Goal: Entertainment & Leisure: Consume media (video, audio)

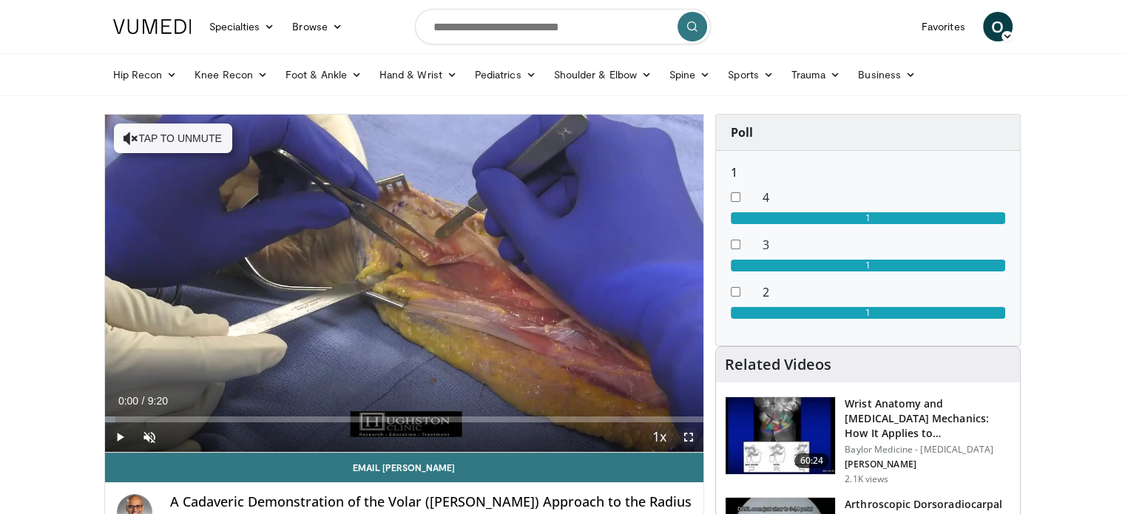
click at [689, 437] on span "Video Player" at bounding box center [689, 438] width 30 height 30
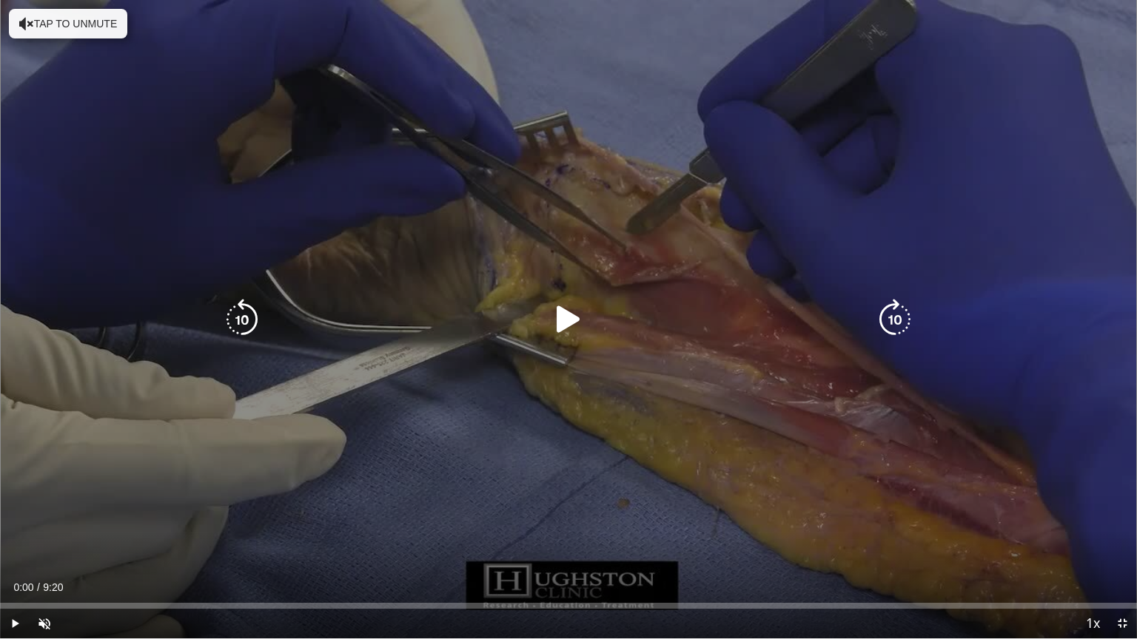
click at [575, 321] on icon "Video Player" at bounding box center [568, 319] width 41 height 41
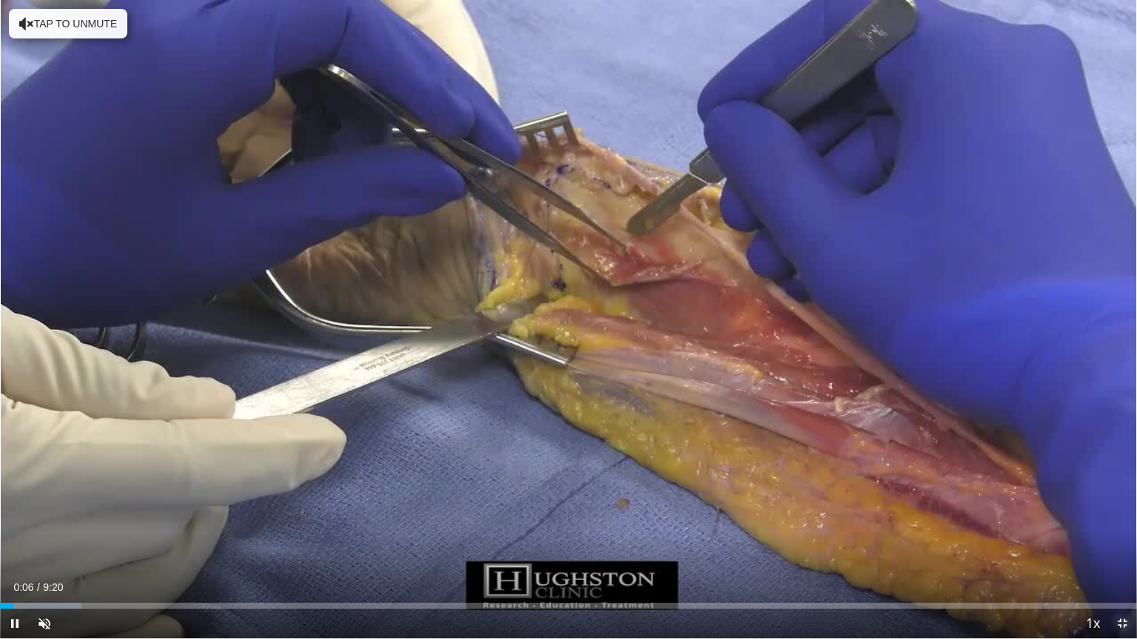
click at [1121, 514] on span "Video Player" at bounding box center [1122, 624] width 30 height 30
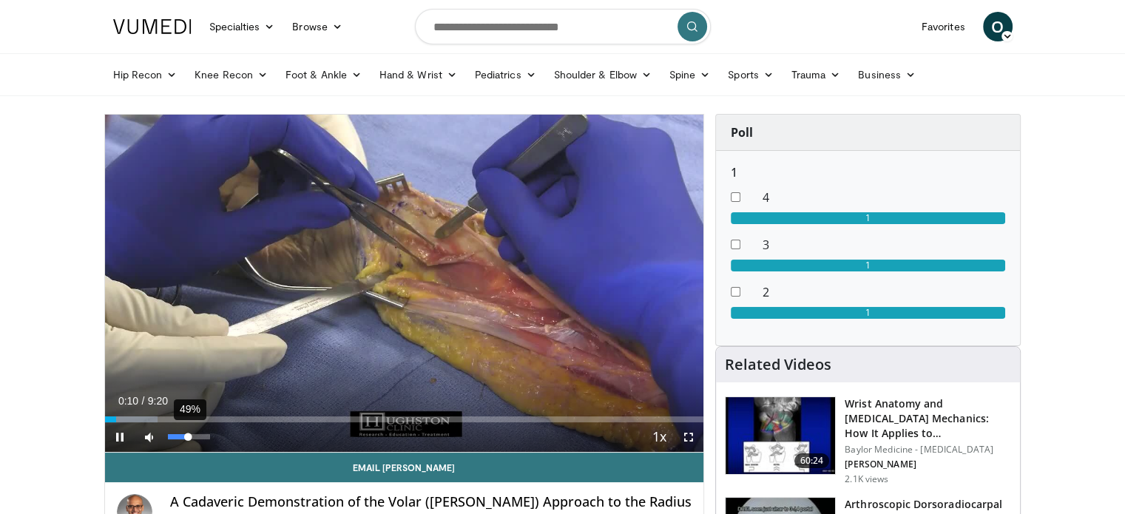
click at [189, 439] on div "49%" at bounding box center [189, 436] width 42 height 5
click at [681, 431] on span "Video Player" at bounding box center [689, 438] width 30 height 30
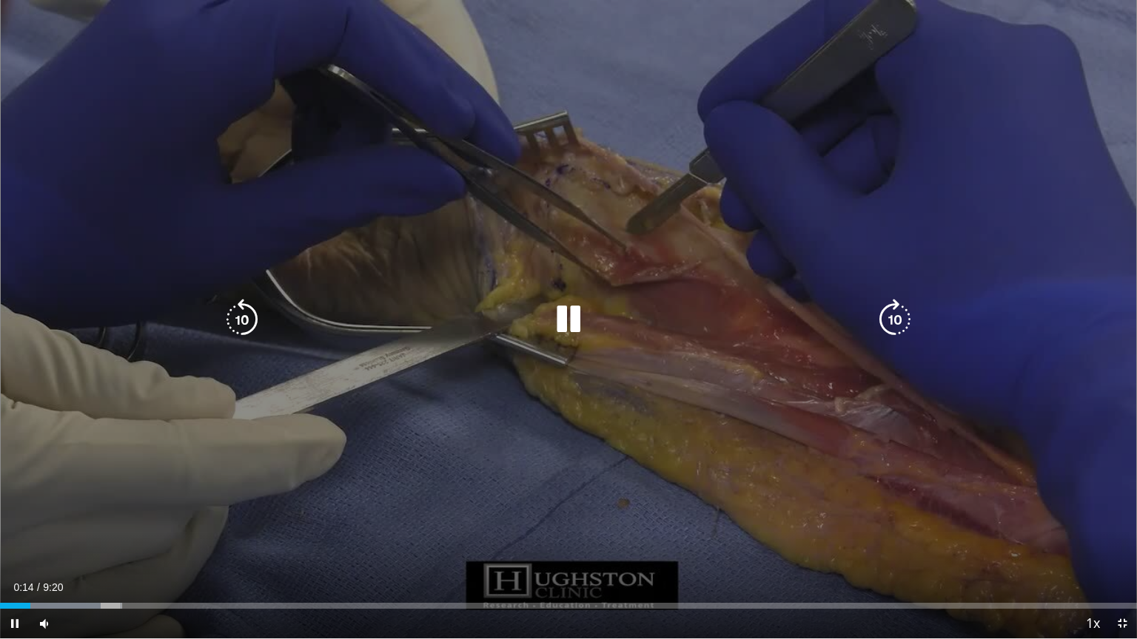
click at [632, 289] on div "10 seconds Tap to unmute" at bounding box center [568, 319] width 1137 height 639
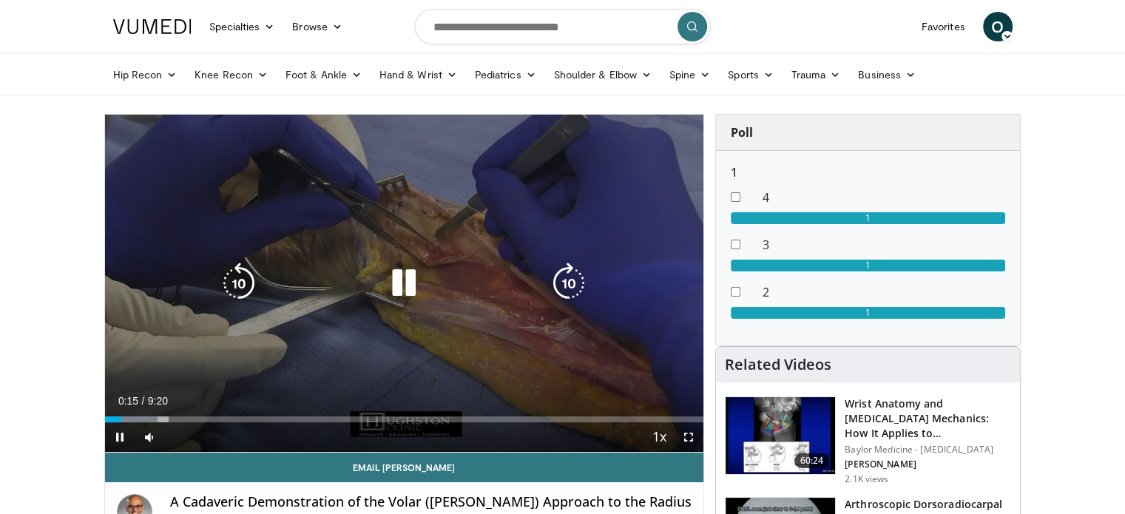
click at [494, 181] on div "10 seconds Tap to unmute" at bounding box center [404, 283] width 599 height 337
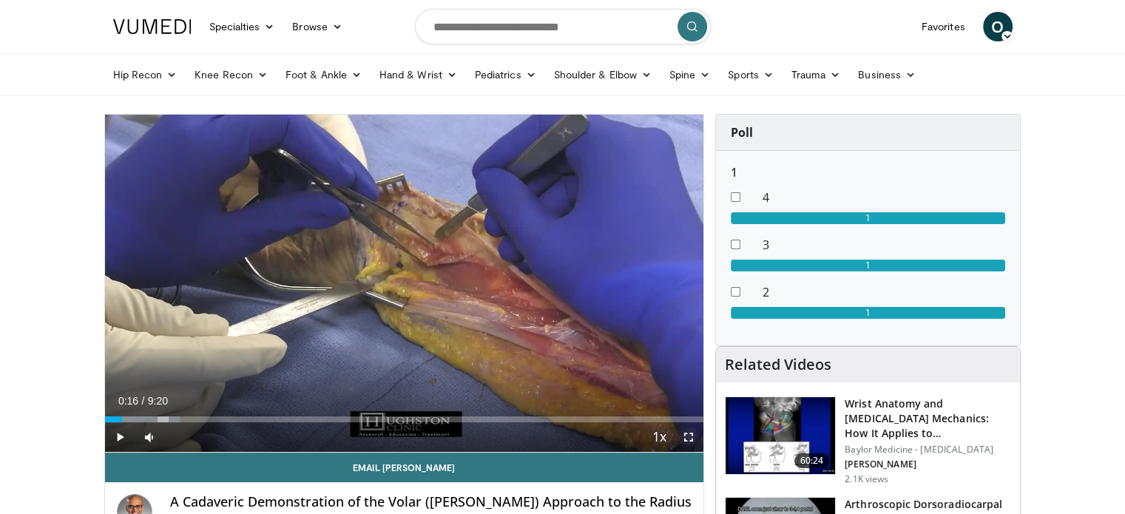
click at [684, 431] on span "Video Player" at bounding box center [689, 438] width 30 height 30
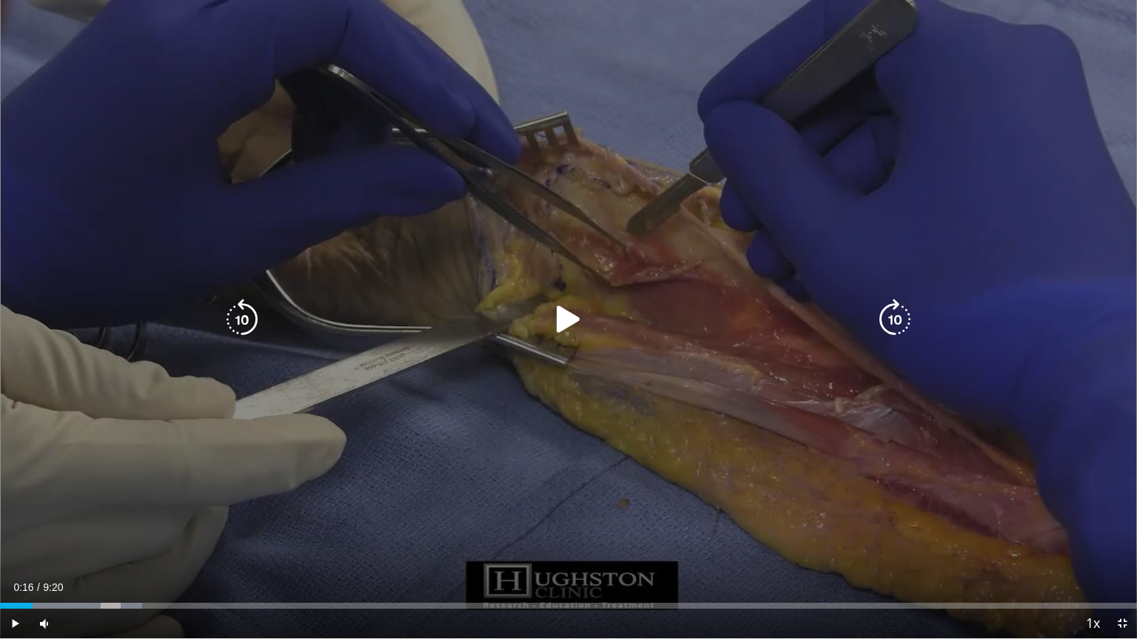
click at [559, 334] on icon "Video Player" at bounding box center [568, 319] width 41 height 41
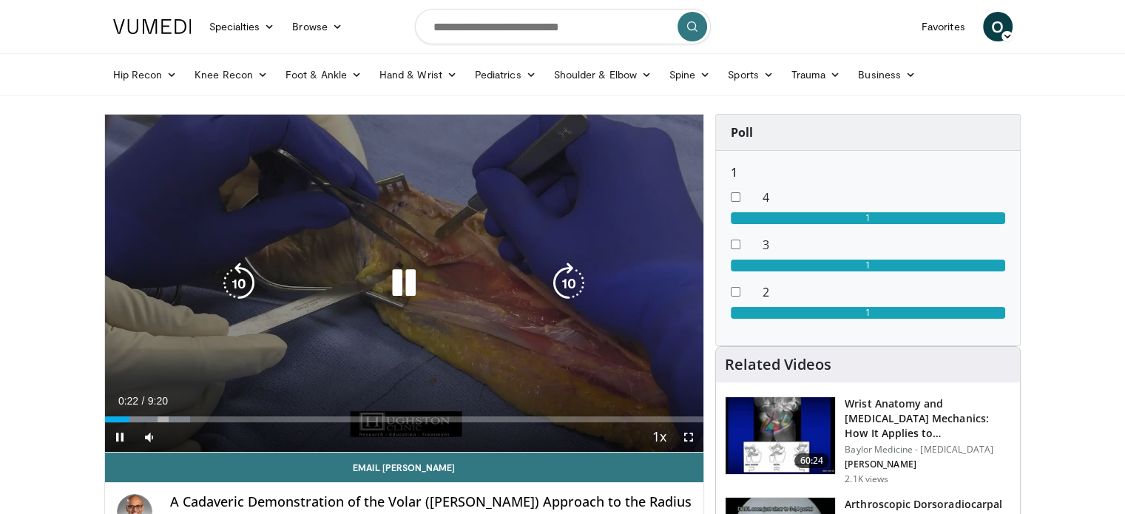
click at [427, 256] on div "10 seconds Tap to unmute" at bounding box center [404, 283] width 599 height 337
click at [407, 279] on icon "Video Player" at bounding box center [403, 283] width 41 height 41
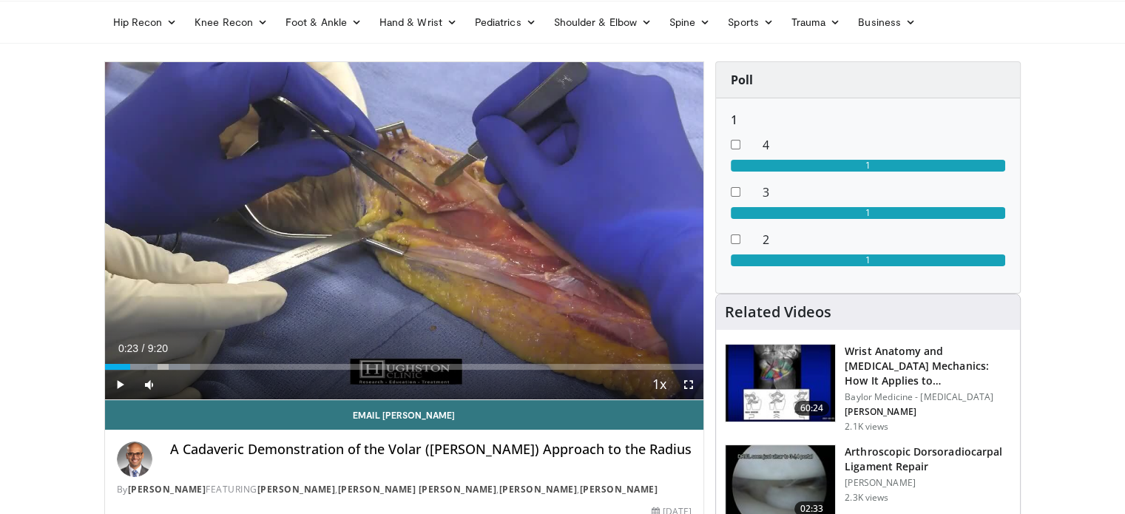
scroll to position [47, 0]
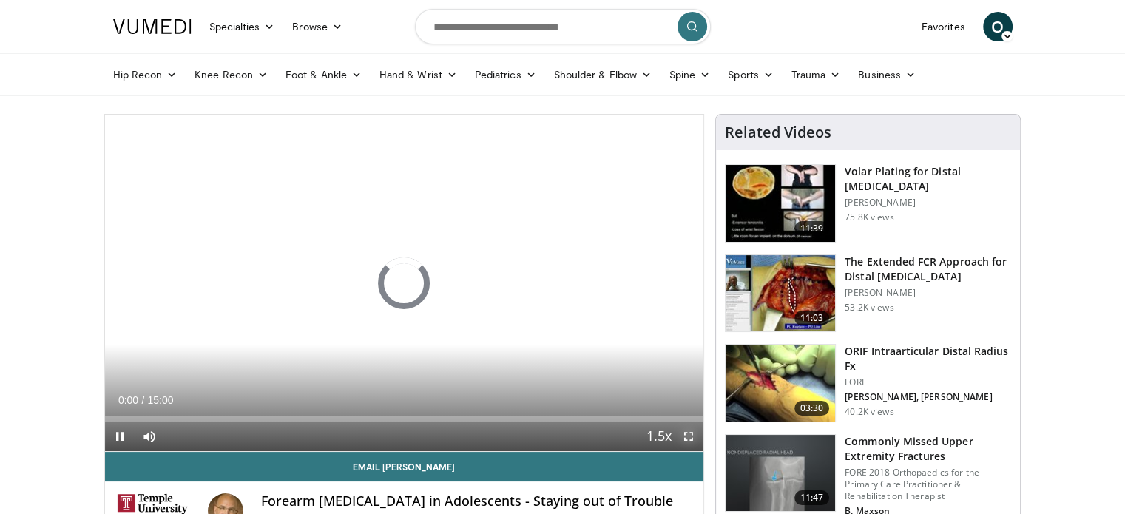
click at [694, 440] on span "Video Player" at bounding box center [689, 437] width 30 height 30
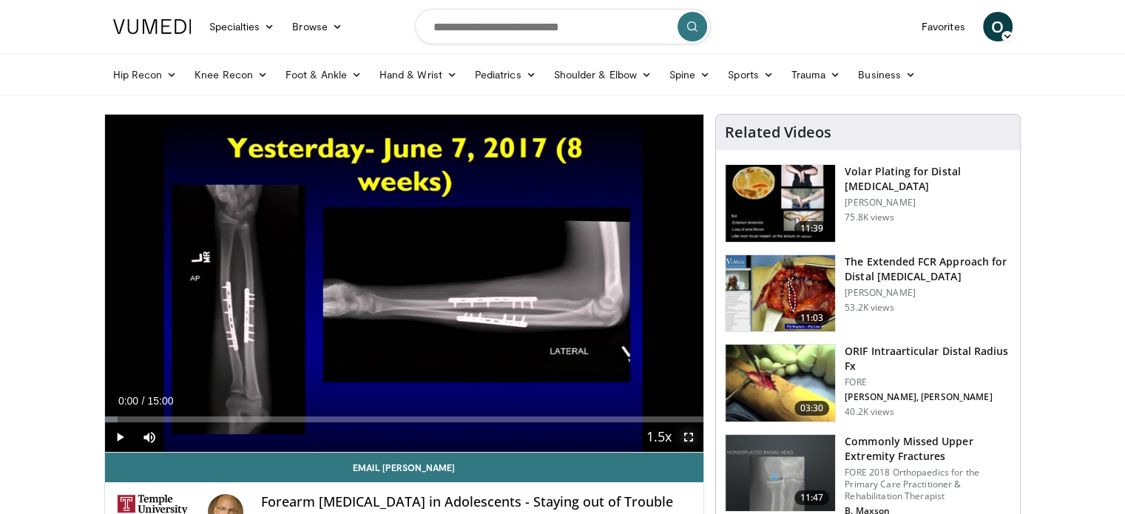
click at [687, 442] on span "Video Player" at bounding box center [689, 438] width 30 height 30
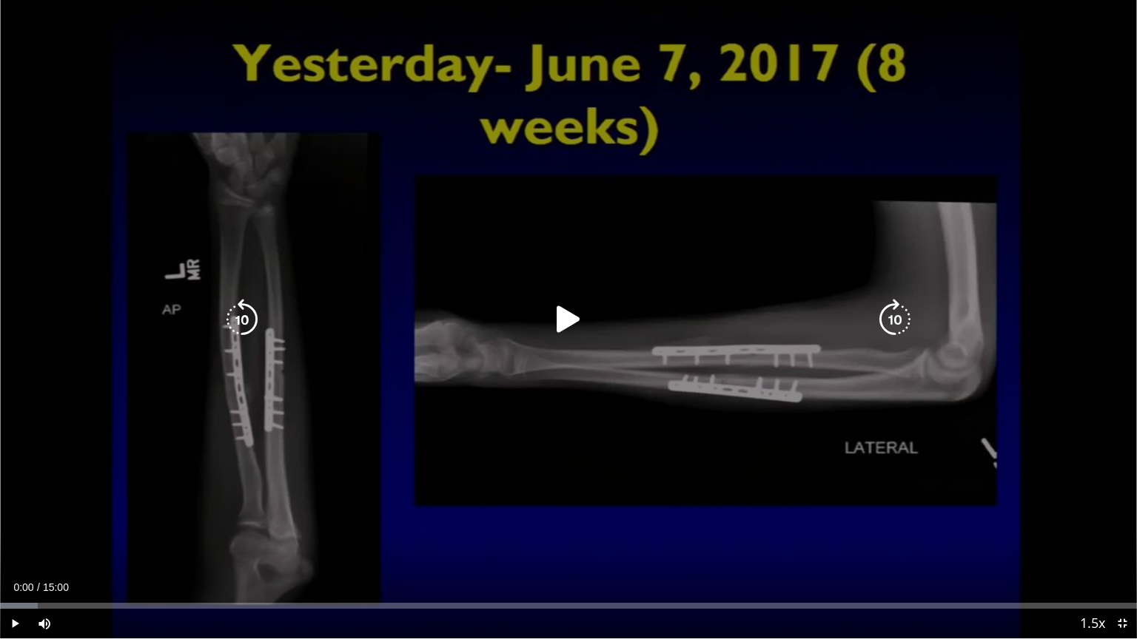
click at [567, 317] on icon "Video Player" at bounding box center [568, 319] width 41 height 41
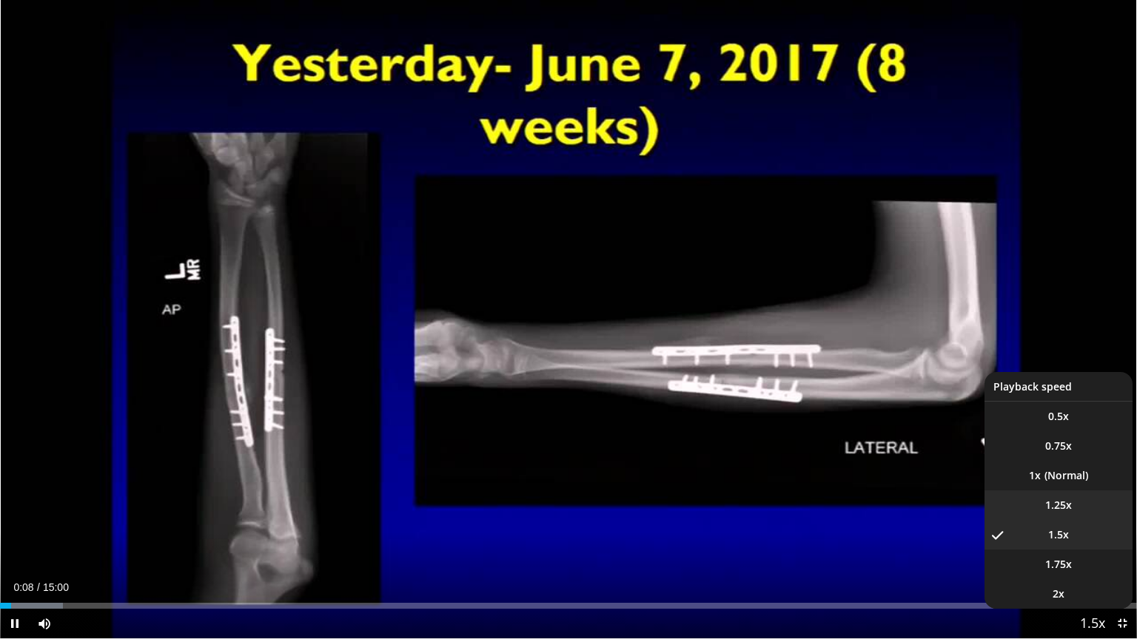
click at [1063, 511] on span "1.25x" at bounding box center [1058, 505] width 27 height 15
click at [1092, 514] on span "Video Player" at bounding box center [1092, 625] width 21 height 30
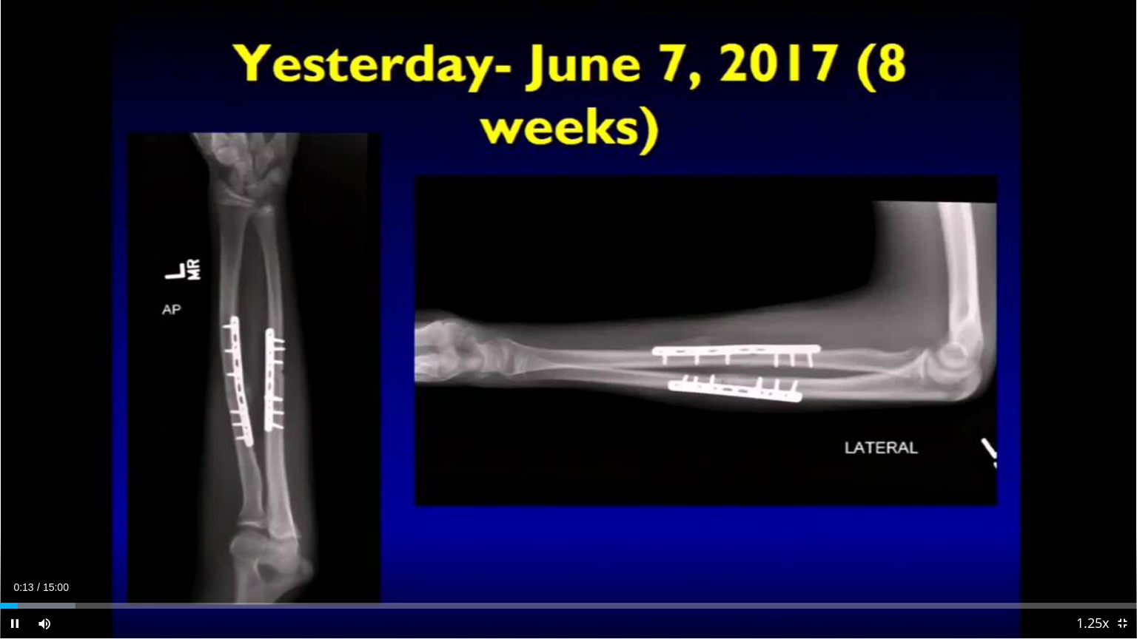
click at [1092, 514] on video-js "**********" at bounding box center [568, 319] width 1137 height 639
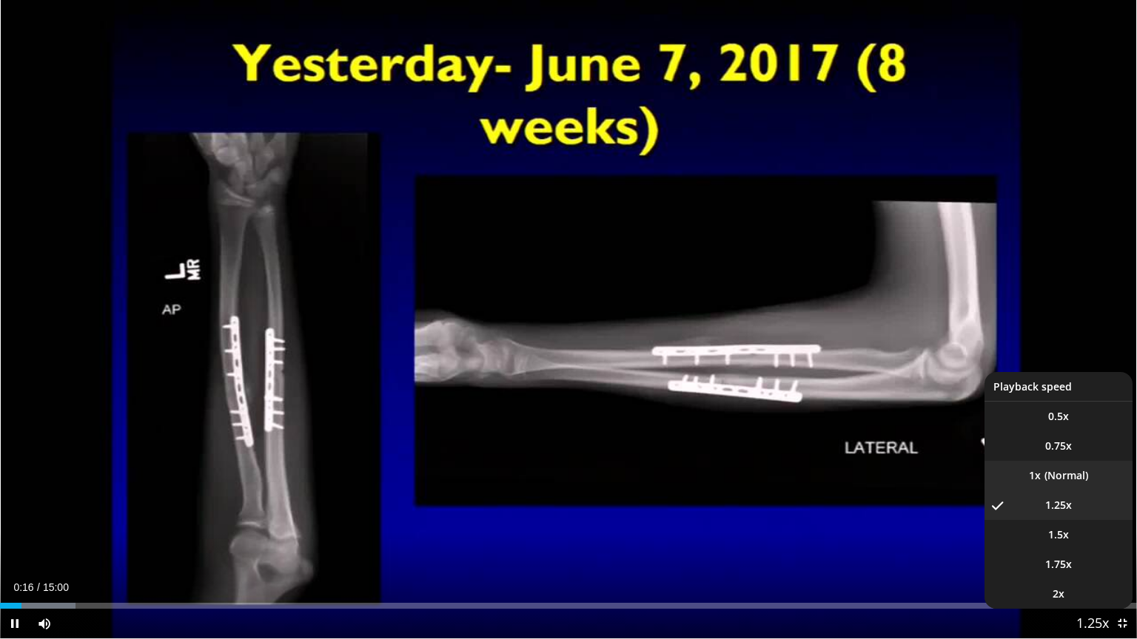
click at [1060, 476] on li "1x" at bounding box center [1058, 476] width 148 height 30
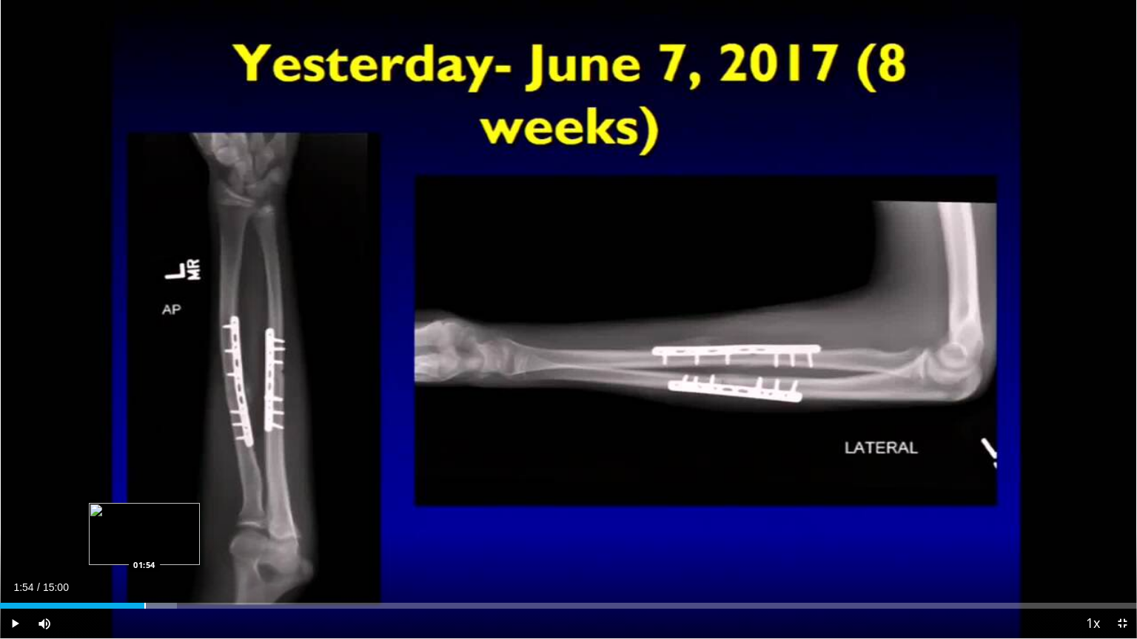
click at [144, 514] on div "Progress Bar" at bounding box center [144, 606] width 1 height 6
click at [133, 514] on div "Loaded : 17.74% 01:45 01:46" at bounding box center [568, 602] width 1137 height 14
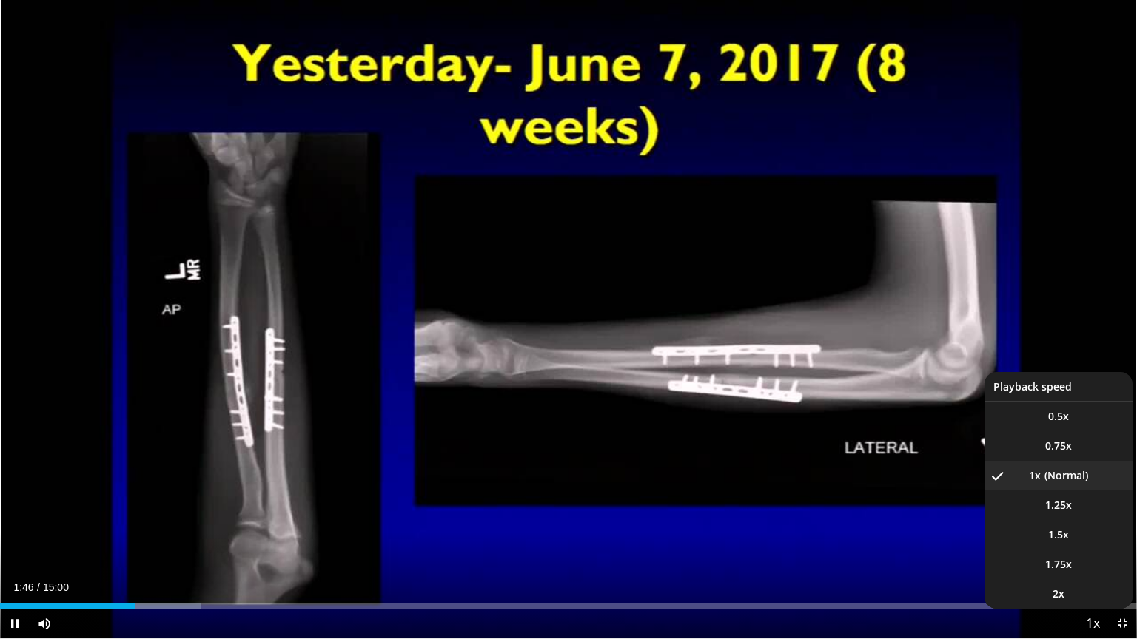
click at [1097, 514] on span "Video Player" at bounding box center [1092, 625] width 21 height 30
click at [1091, 514] on span "Video Player" at bounding box center [1092, 625] width 21 height 30
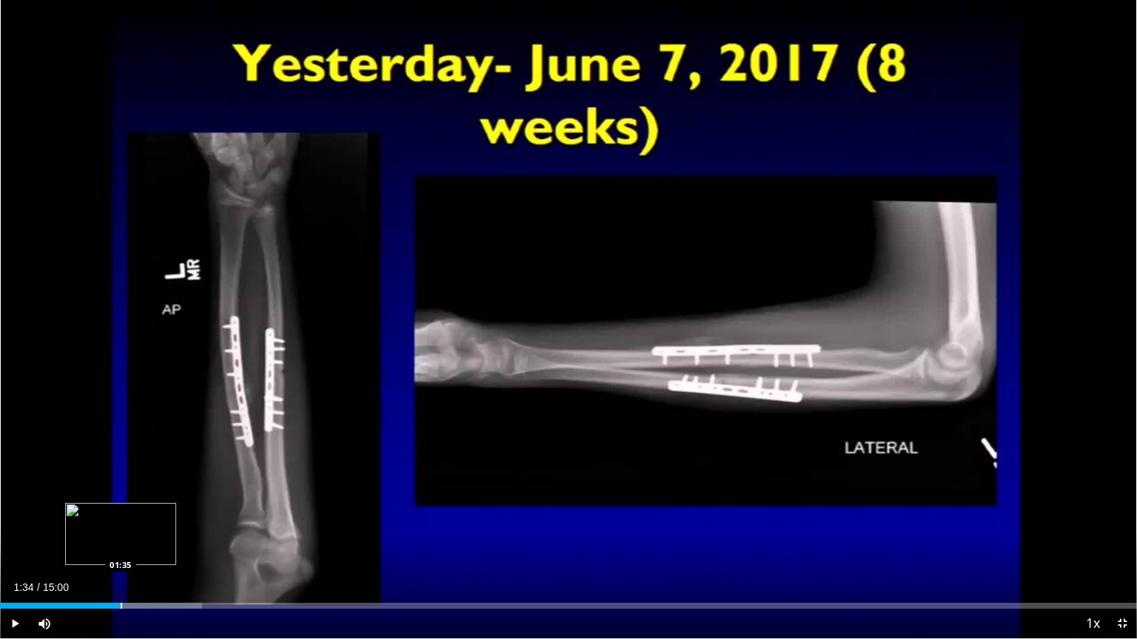
click at [121, 514] on div "Progress Bar" at bounding box center [121, 606] width 1 height 6
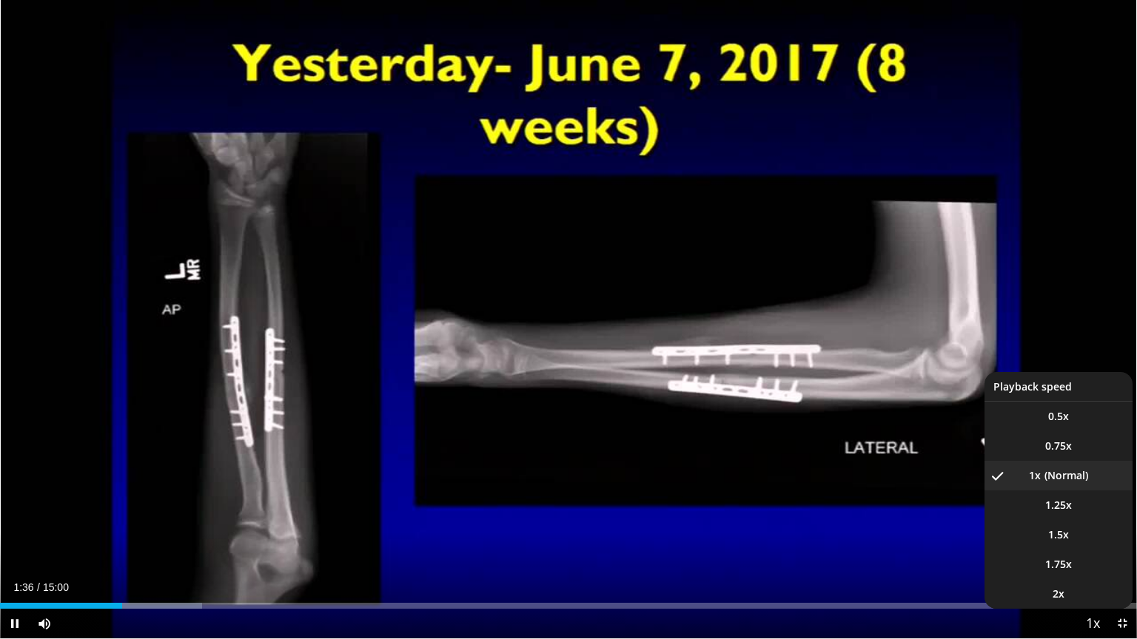
click at [1098, 514] on span "Video Player" at bounding box center [1092, 625] width 21 height 30
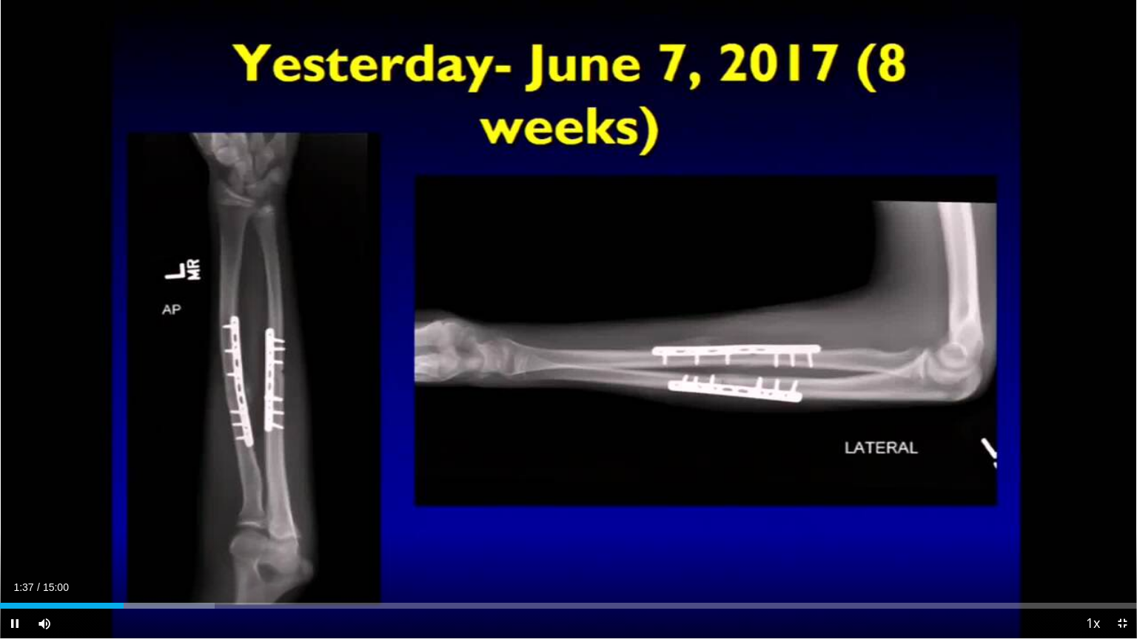
click at [1098, 514] on video-js "**********" at bounding box center [568, 319] width 1137 height 639
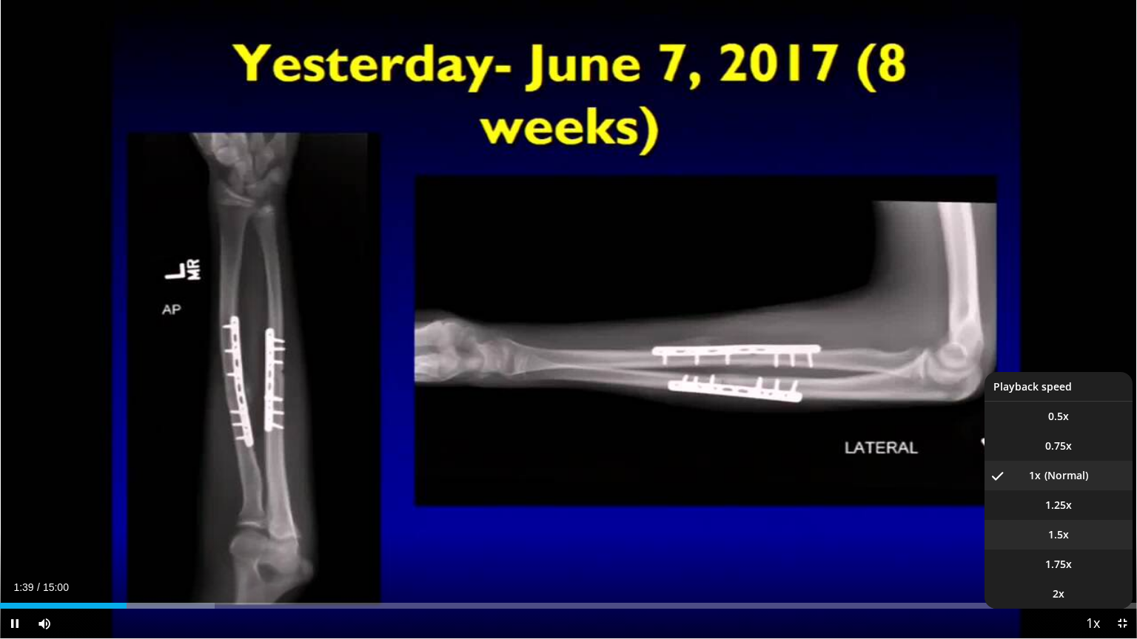
click at [1068, 514] on li "1.5x" at bounding box center [1058, 535] width 148 height 30
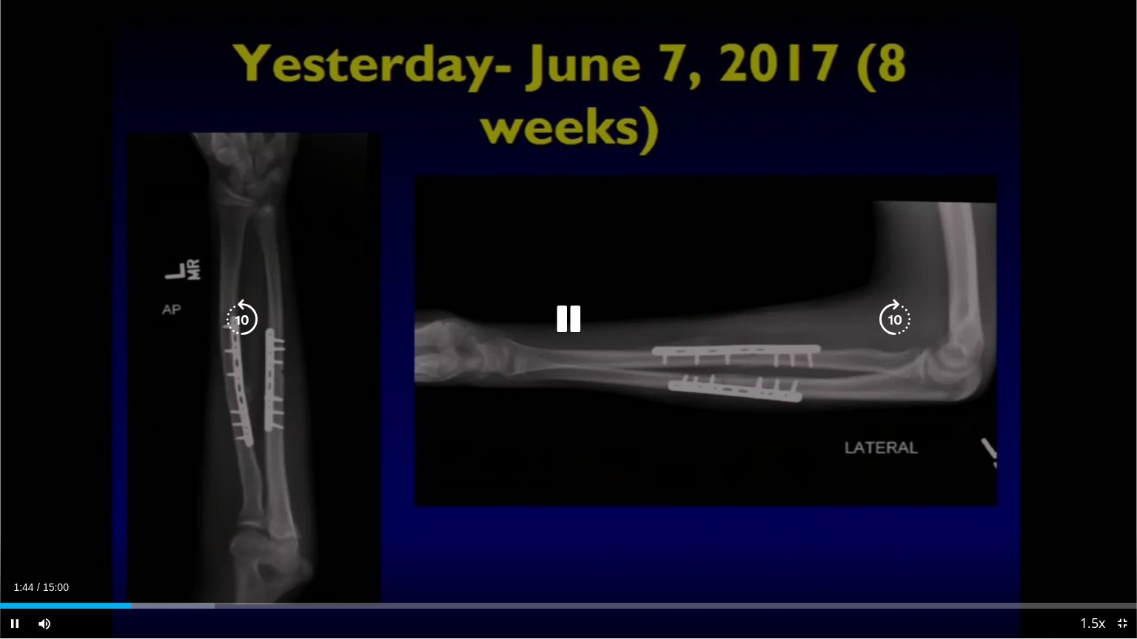
click at [57, 204] on div "10 seconds Tap to unmute" at bounding box center [568, 319] width 1137 height 639
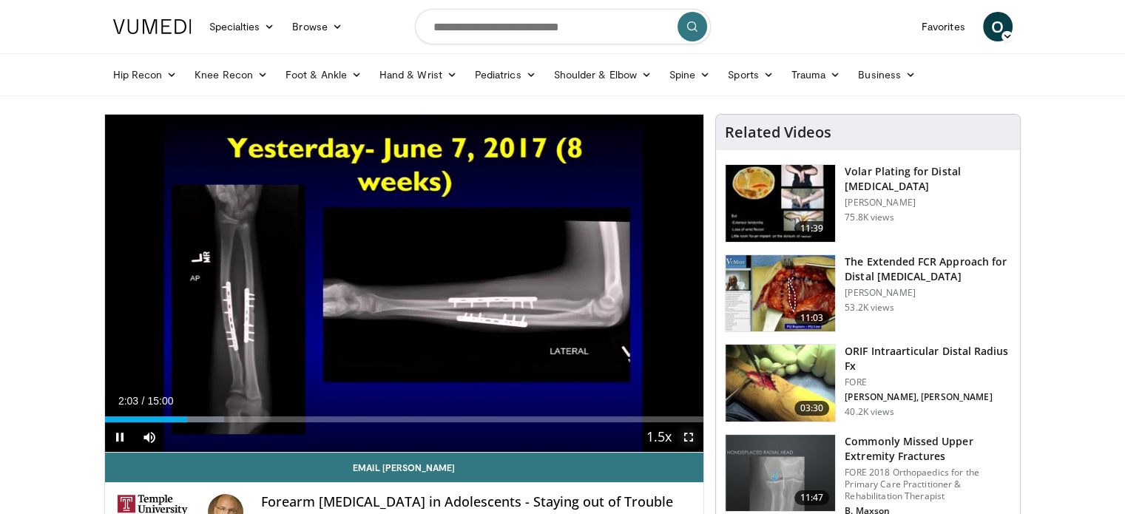
click at [692, 442] on span "Video Player" at bounding box center [689, 438] width 30 height 30
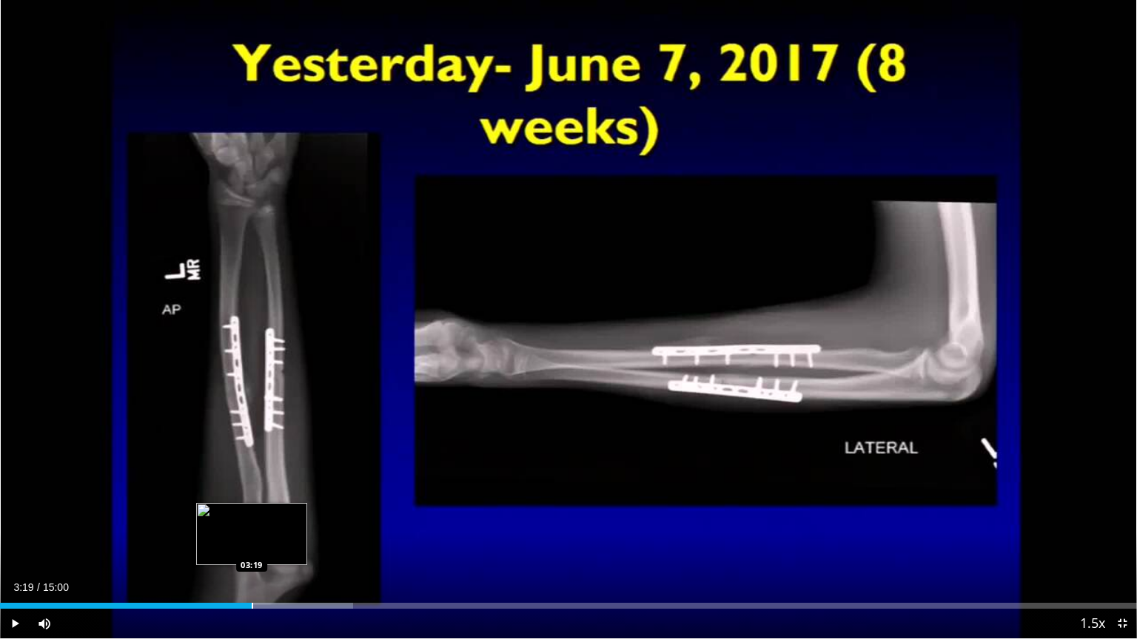
click at [252, 514] on div "Progress Bar" at bounding box center [252, 606] width 1 height 6
click at [239, 514] on div "Progress Bar" at bounding box center [239, 606] width 1 height 6
click at [207, 514] on div "Loaded : 18.85% 02:44 02:44" at bounding box center [568, 602] width 1137 height 14
click at [172, 514] on div "Current Time 2:45 / Duration 15:00 Pause Skip Backward Skip Forward Mute Loaded…" at bounding box center [568, 624] width 1137 height 30
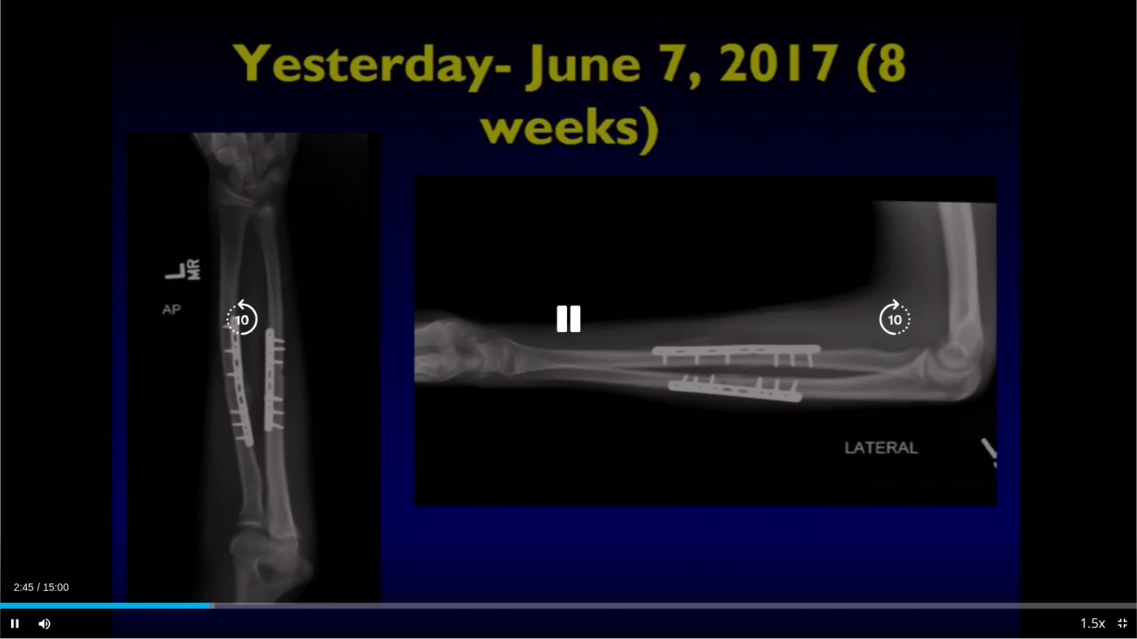
click at [170, 514] on div "Current Time 2:45 / Duration 15:00 Pause Skip Backward Skip Forward Mute Loaded…" at bounding box center [568, 624] width 1137 height 30
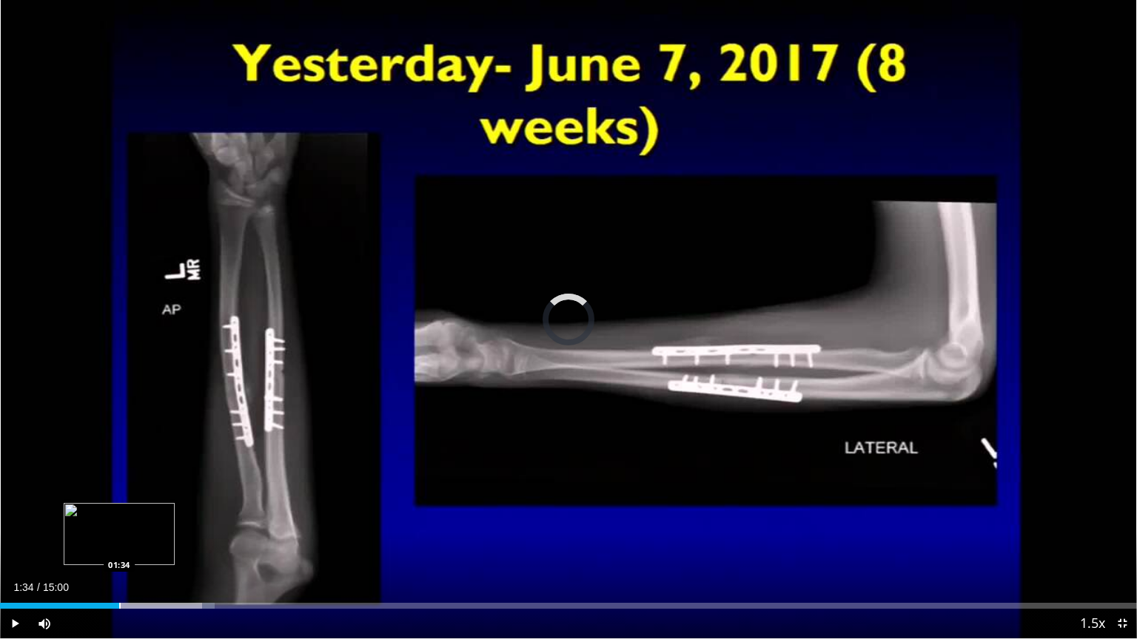
click at [119, 514] on div "Progress Bar" at bounding box center [119, 606] width 1 height 6
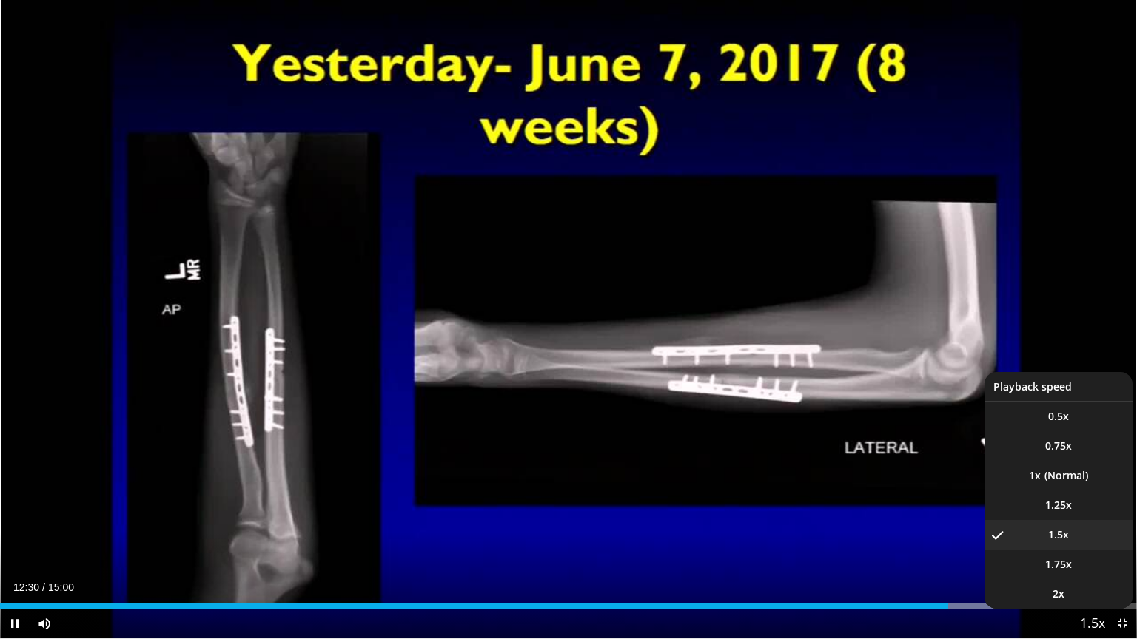
click at [1083, 514] on span "Video Player" at bounding box center [1092, 625] width 21 height 30
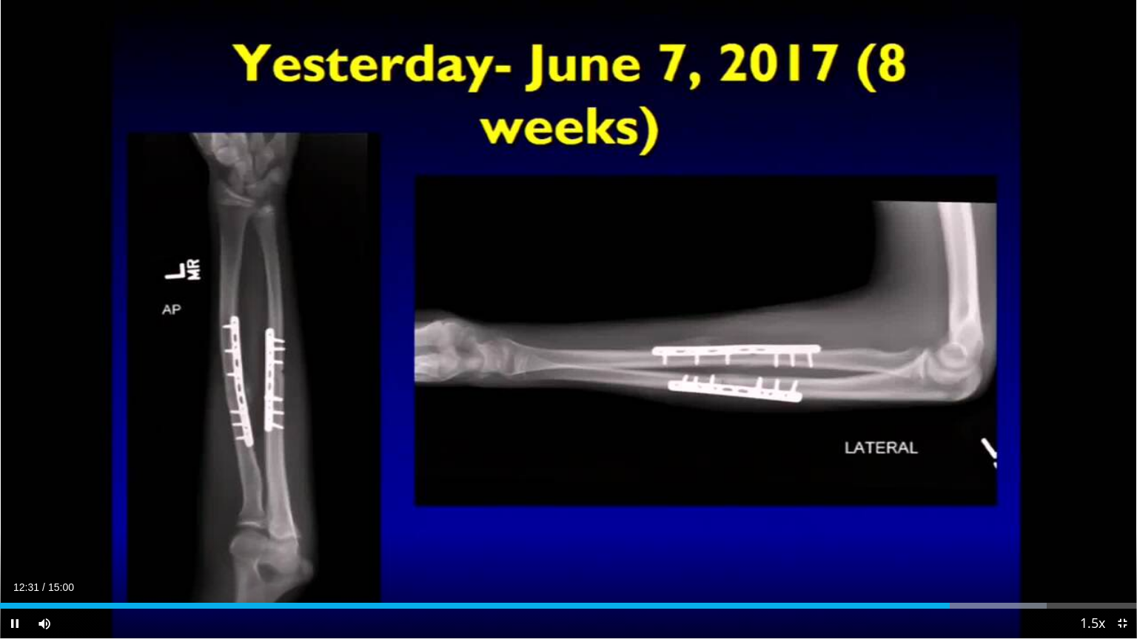
click at [1083, 514] on video-js "**********" at bounding box center [568, 319] width 1137 height 639
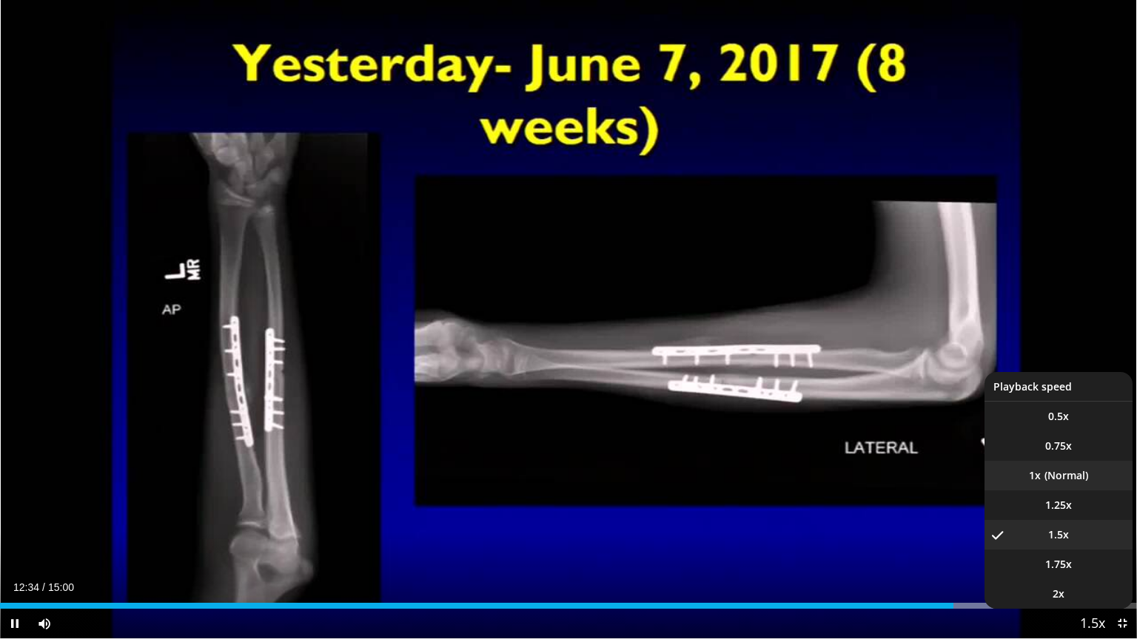
click at [1029, 483] on li "1x" at bounding box center [1058, 476] width 148 height 30
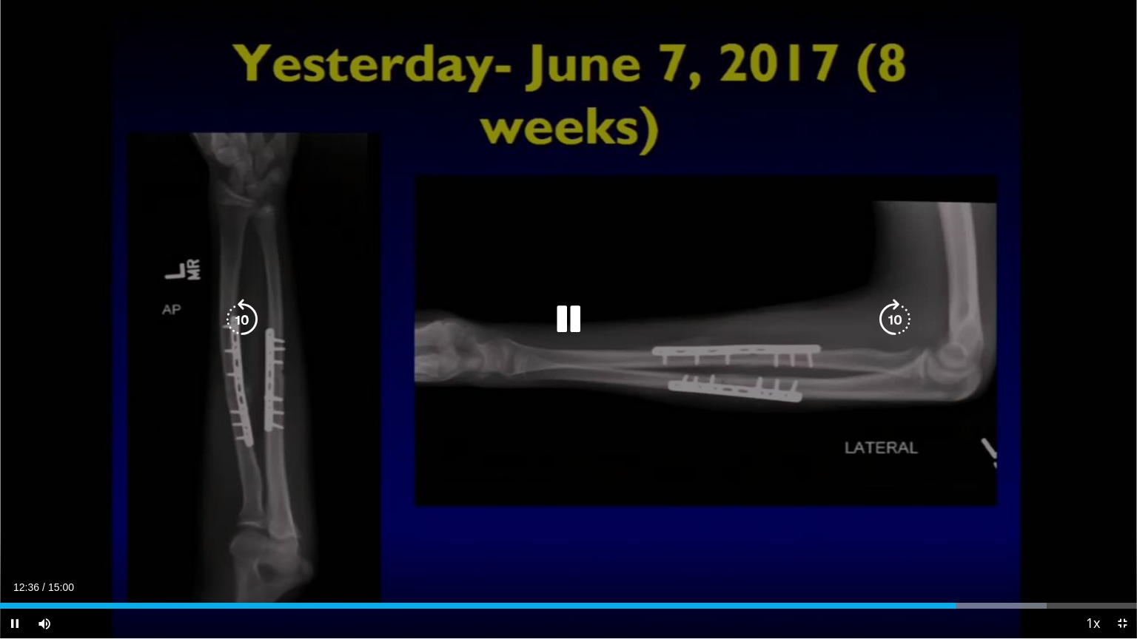
click at [740, 459] on div "10 seconds Tap to unmute" at bounding box center [568, 319] width 1137 height 639
click at [624, 348] on div "20 seconds Tap to unmute" at bounding box center [568, 319] width 1137 height 639
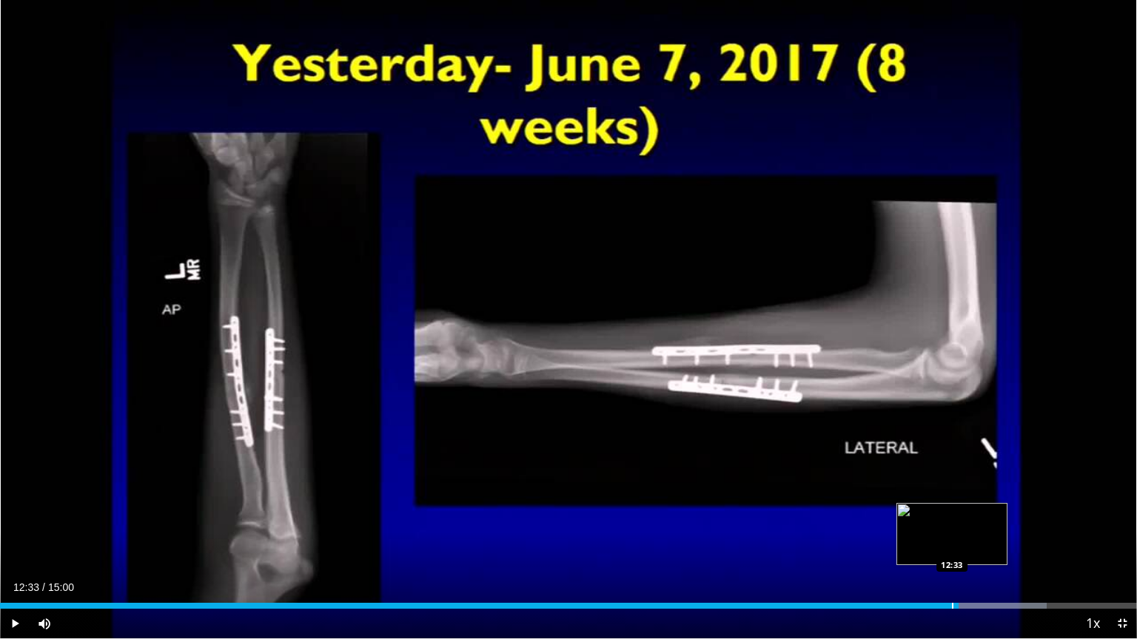
click at [952, 514] on div "Progress Bar" at bounding box center [952, 606] width 1 height 6
click at [944, 514] on div "Current Time 12:37 / Duration 15:00 Pause Skip Backward Skip Forward Mute Loade…" at bounding box center [568, 624] width 1137 height 30
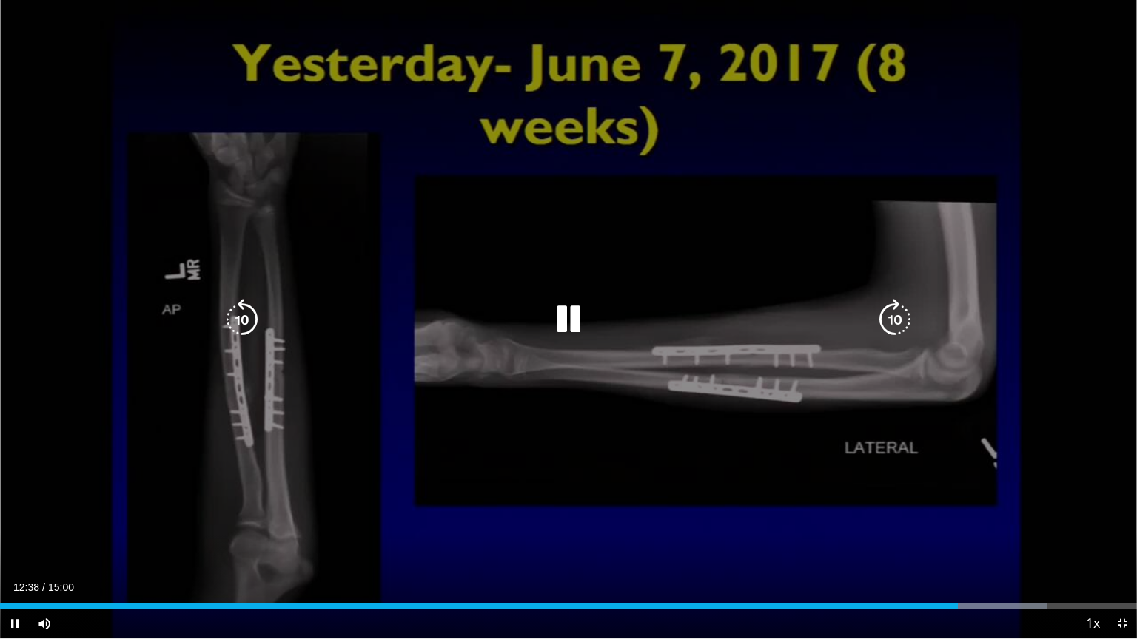
click at [944, 514] on video-js "**********" at bounding box center [568, 319] width 1137 height 639
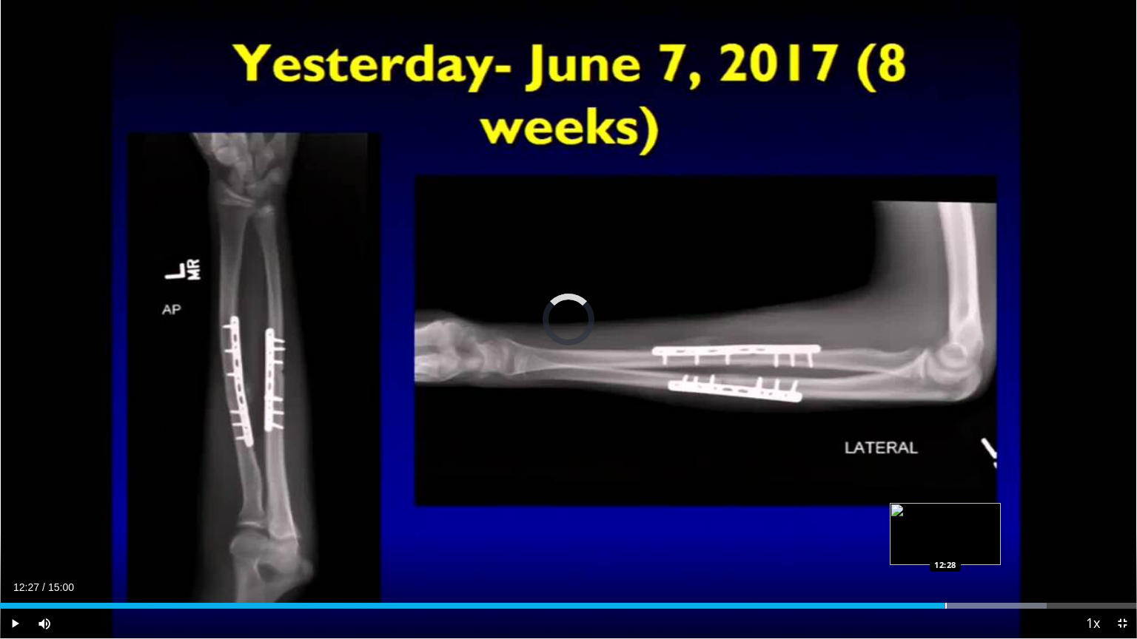
click at [944, 514] on div "Loaded : 92.05% 12:39 12:28" at bounding box center [568, 606] width 1137 height 6
click at [937, 514] on div "Loaded : 92.05% 12:40 12:21" at bounding box center [568, 602] width 1137 height 14
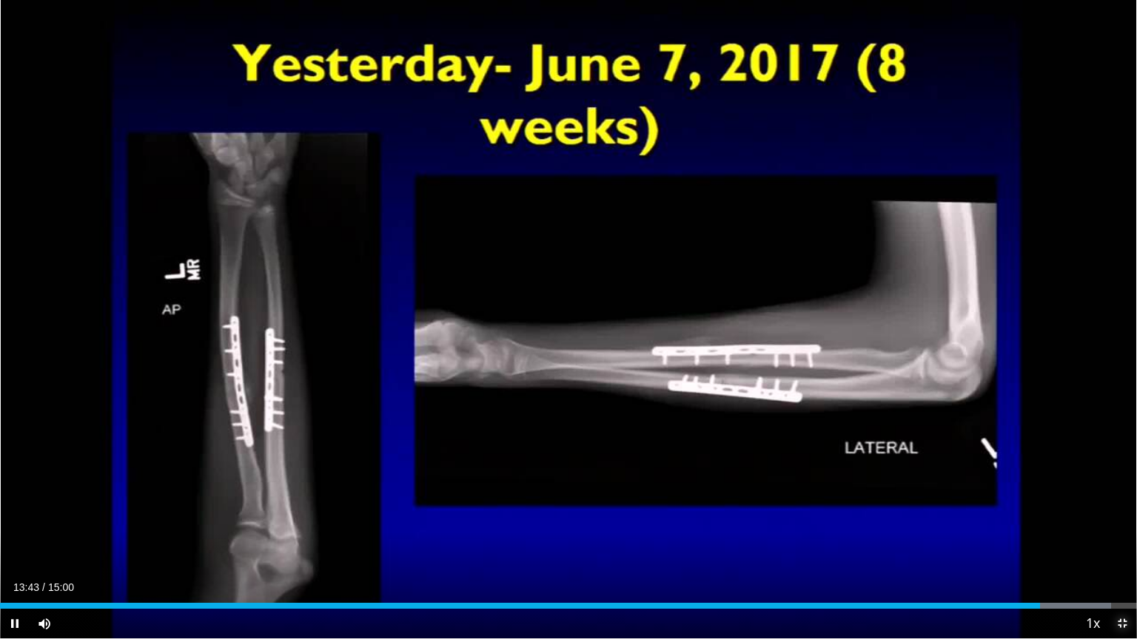
click at [1125, 514] on span "Video Player" at bounding box center [1122, 624] width 30 height 30
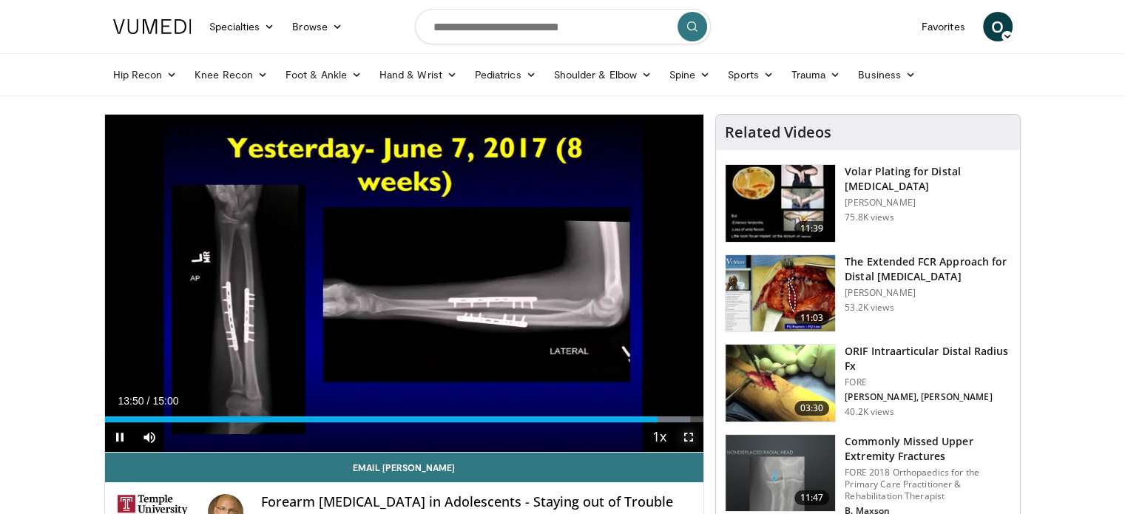
click at [694, 446] on span "Video Player" at bounding box center [689, 438] width 30 height 30
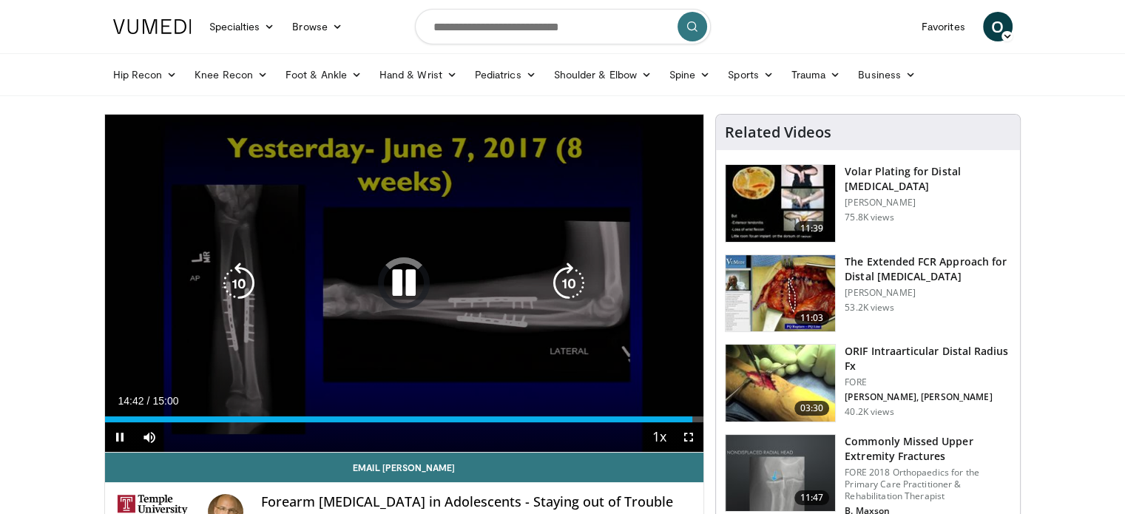
click at [403, 283] on icon "Video Player" at bounding box center [403, 283] width 41 height 41
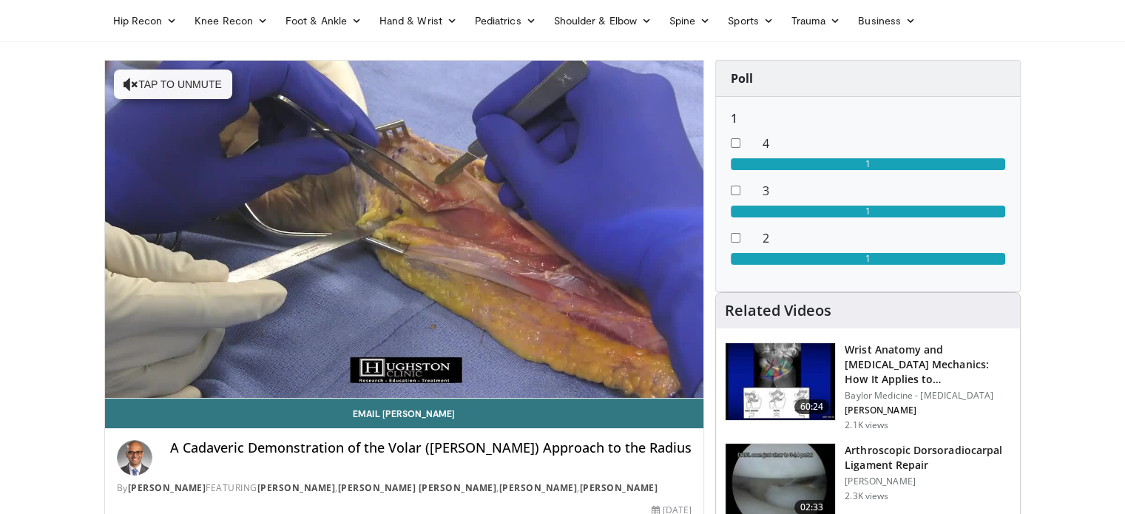
scroll to position [57, 0]
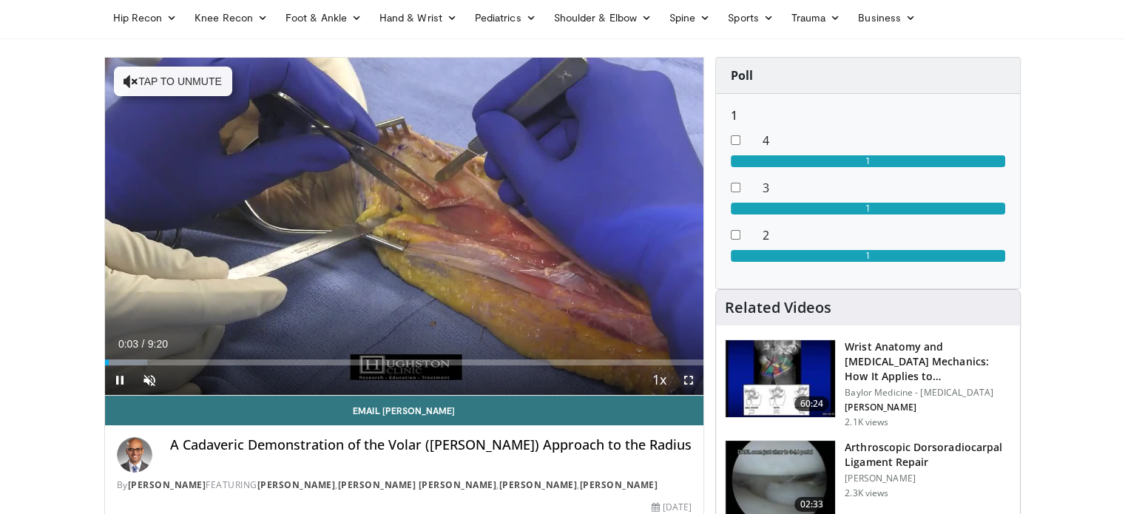
click at [696, 381] on span "Video Player" at bounding box center [689, 381] width 30 height 30
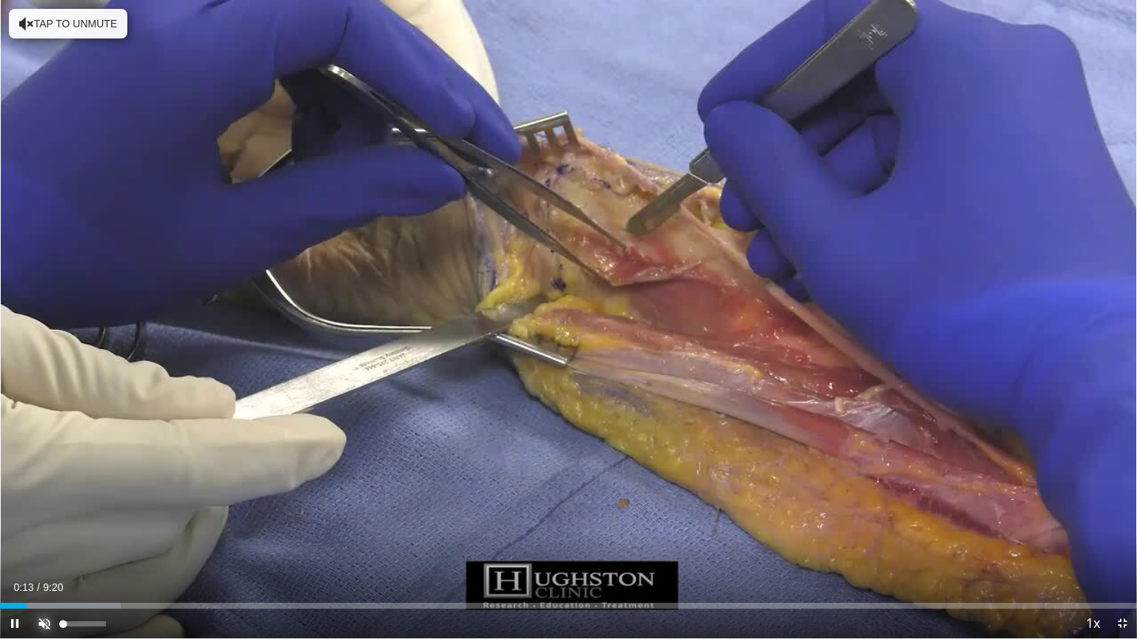
click at [38, 514] on span "Video Player" at bounding box center [45, 624] width 30 height 30
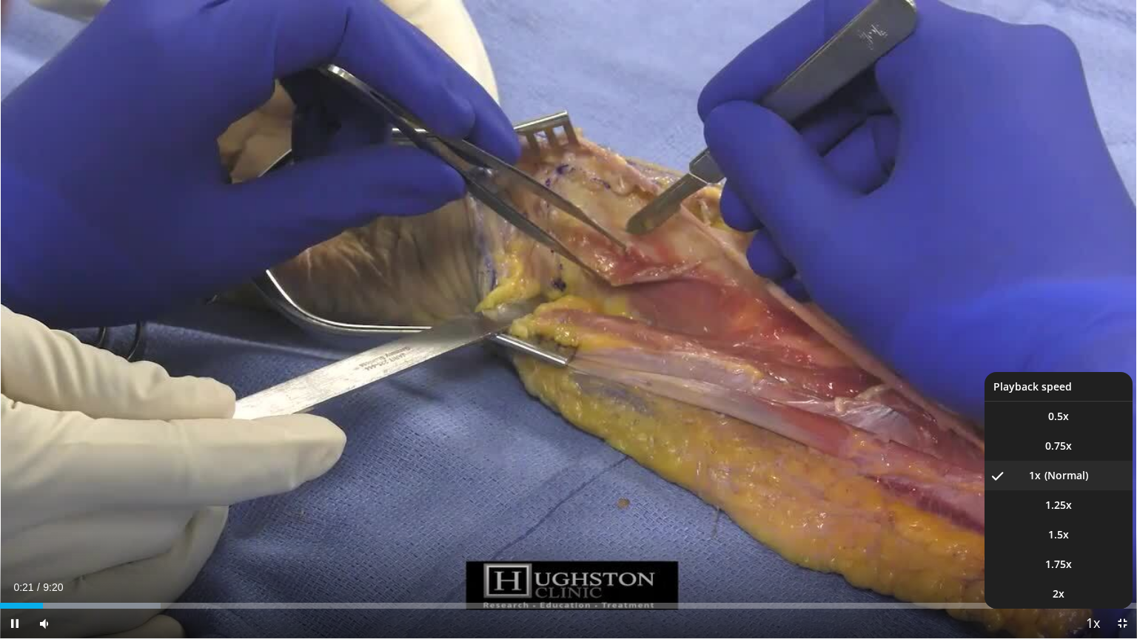
click at [1087, 514] on span "Video Player" at bounding box center [1092, 625] width 21 height 30
click at [1072, 514] on li "1.5x" at bounding box center [1058, 535] width 148 height 30
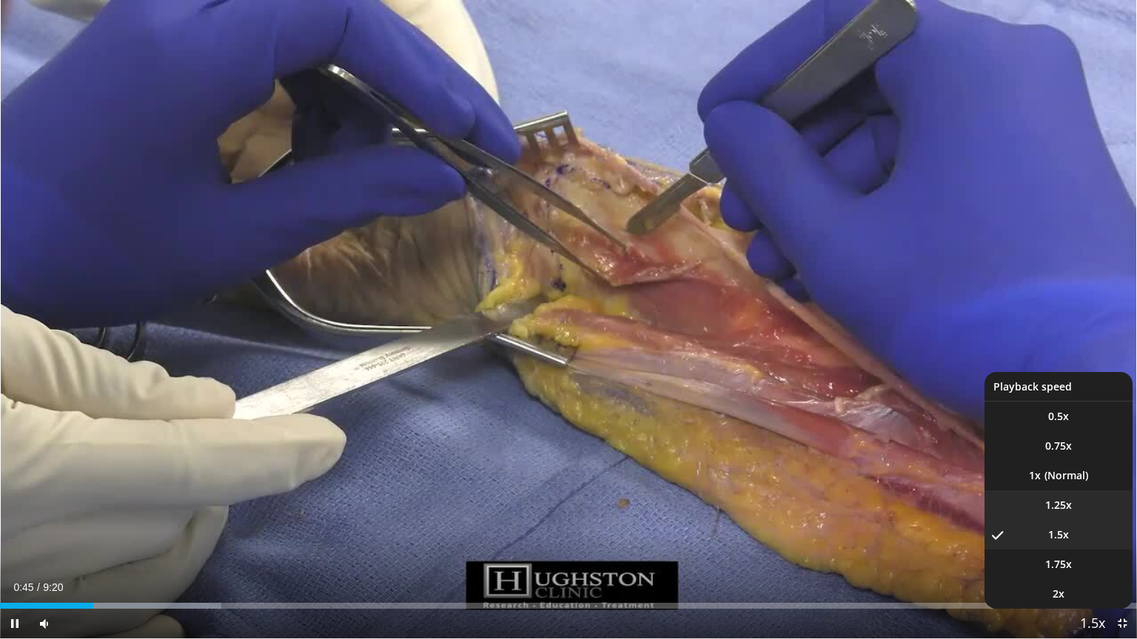
click at [1094, 509] on li "1.25x" at bounding box center [1058, 506] width 148 height 30
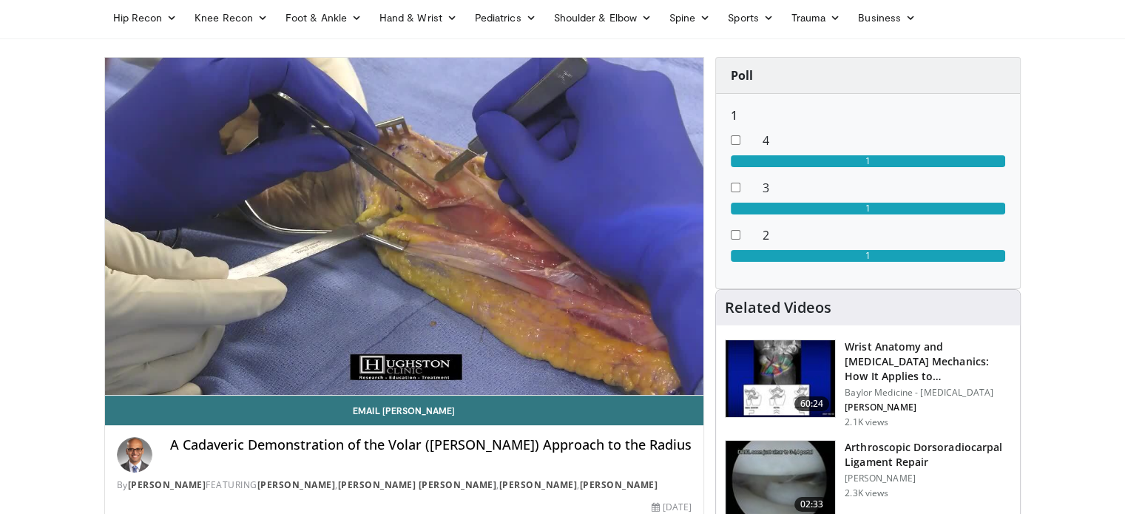
click at [644, 366] on button "Playback Rate" at bounding box center [659, 381] width 30 height 30
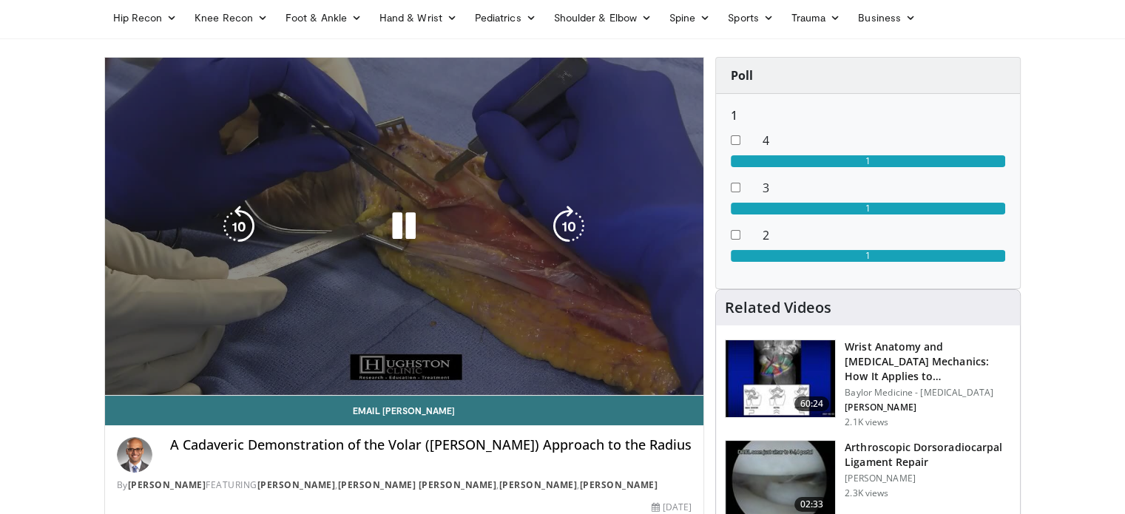
drag, startPoint x: 6, startPoint y: 262, endPoint x: 314, endPoint y: 218, distance: 310.9
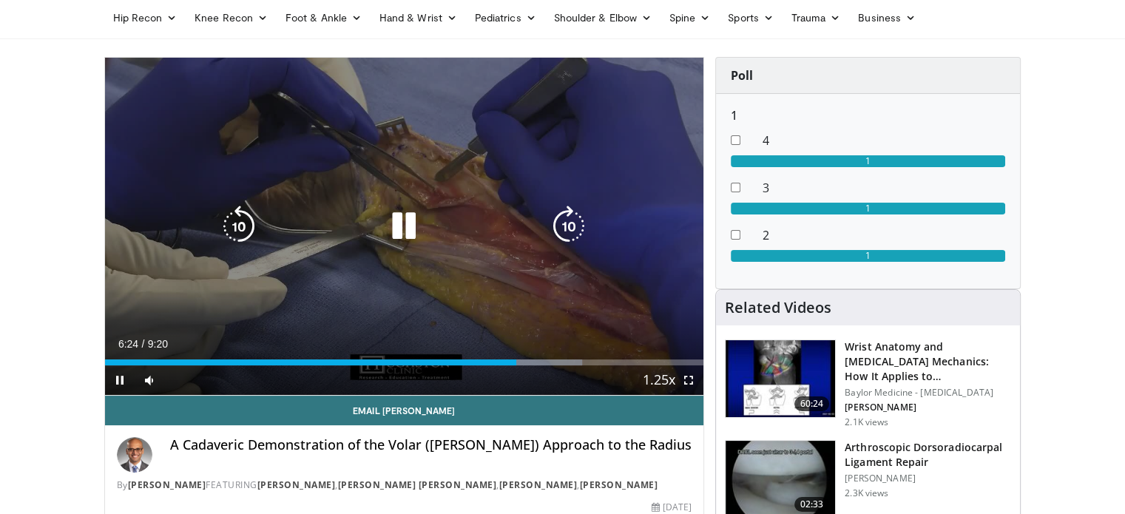
click at [416, 220] on icon "Video Player" at bounding box center [403, 226] width 41 height 41
